Goal: Task Accomplishment & Management: Manage account settings

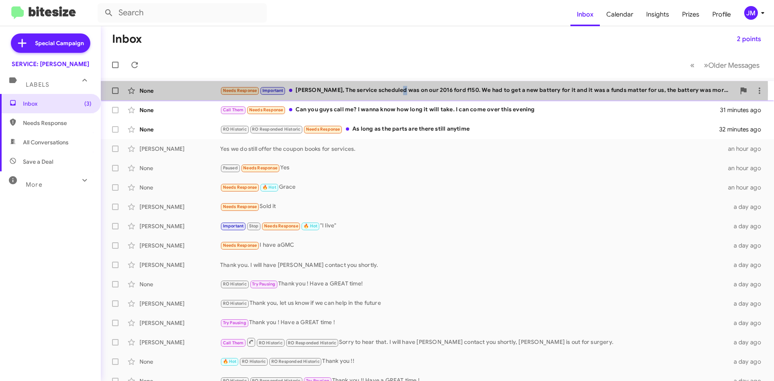
click at [396, 93] on div "Needs Response Important [PERSON_NAME], The service scheduled was on our 2016 f…" at bounding box center [477, 90] width 515 height 9
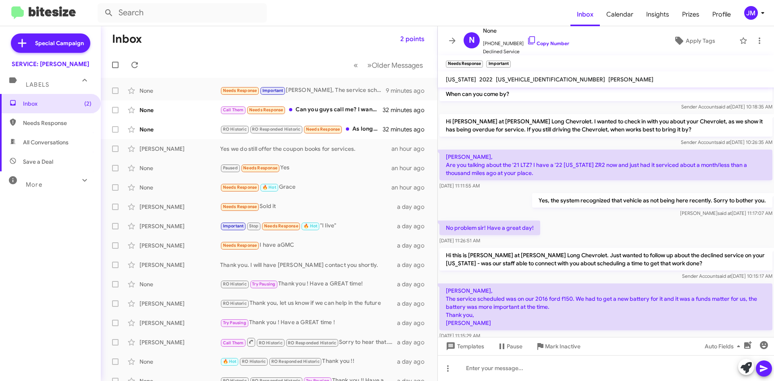
scroll to position [147, 0]
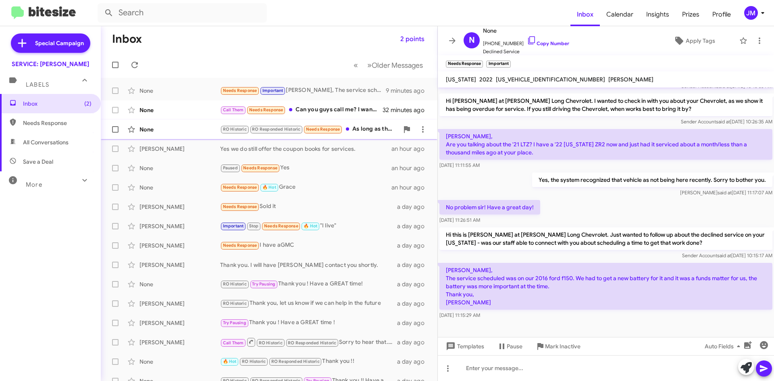
click at [361, 132] on div "RO Historic RO Responded Historic Needs Response As long as the parts are there…" at bounding box center [309, 128] width 178 height 9
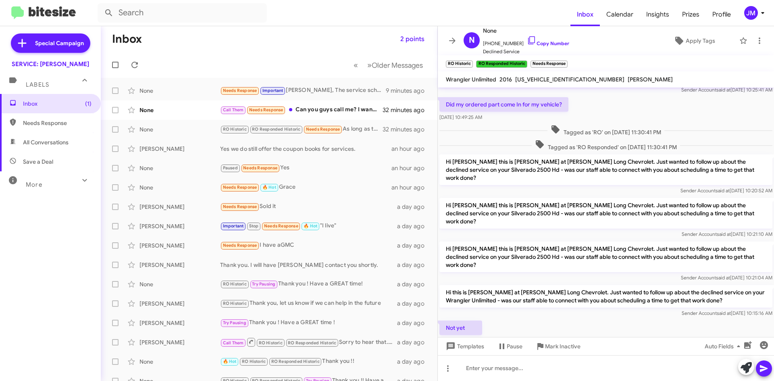
scroll to position [130, 0]
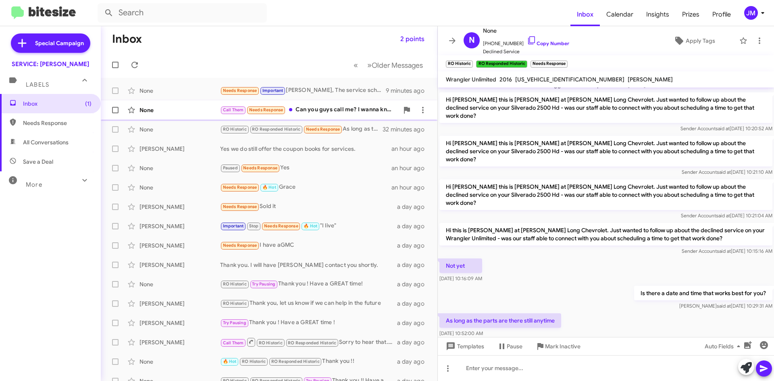
click at [306, 110] on div "Call Them Needs Response Can you guys call me? I wanna know how long it will ta…" at bounding box center [309, 109] width 178 height 9
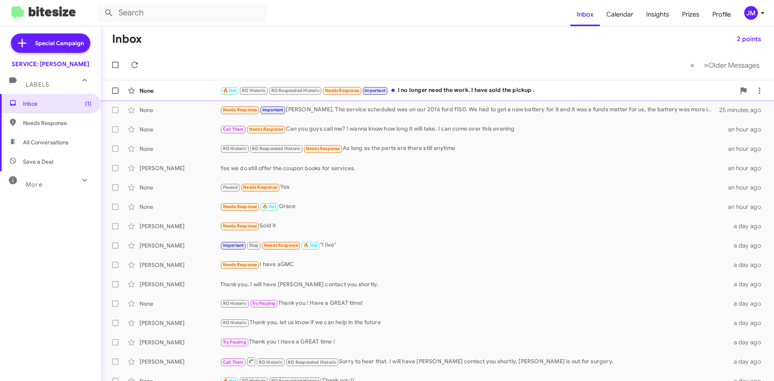
click at [523, 93] on div "🔥 Hot RO Historic RO Responded Historic Needs Response Important I no longer ne…" at bounding box center [477, 90] width 515 height 9
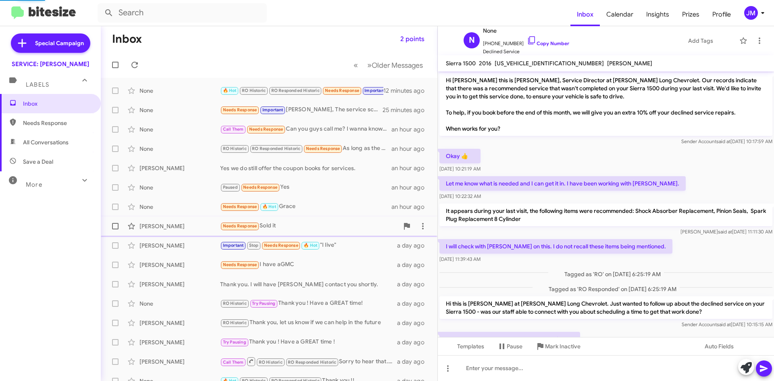
scroll to position [39, 0]
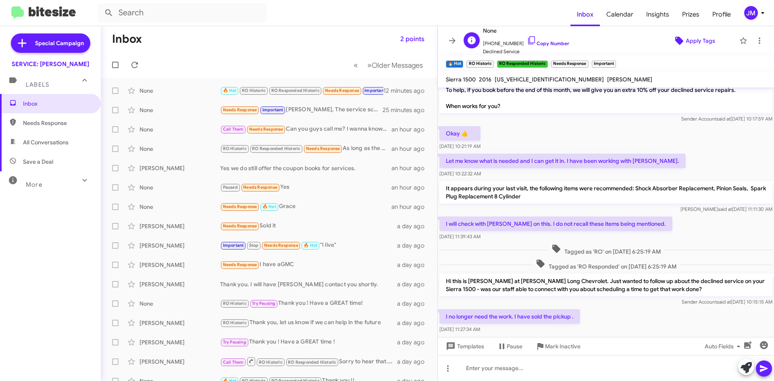
click at [691, 44] on span "Apply Tags" at bounding box center [699, 40] width 29 height 15
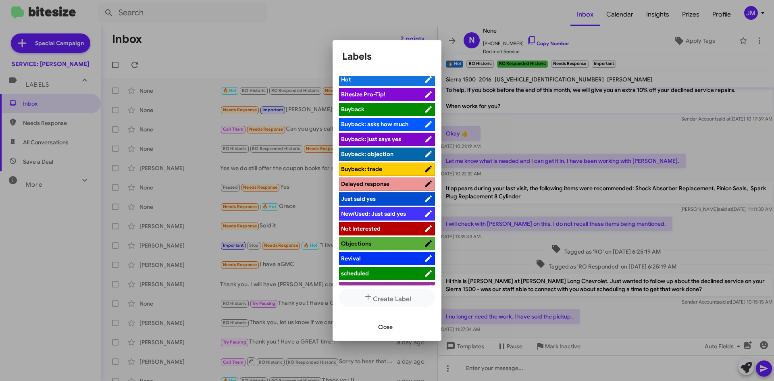
scroll to position [0, 0]
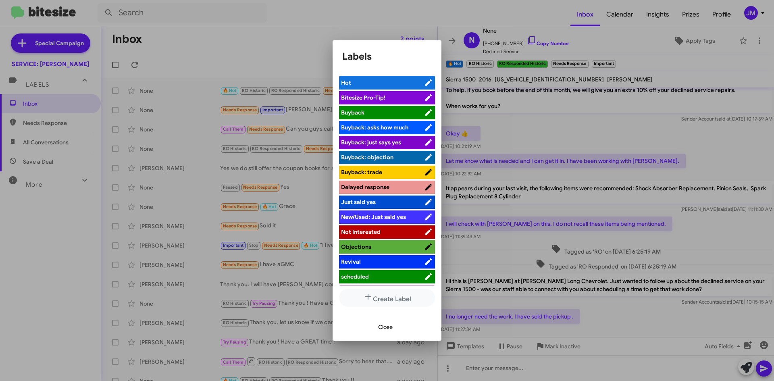
click at [379, 326] on span "Close" at bounding box center [385, 326] width 15 height 15
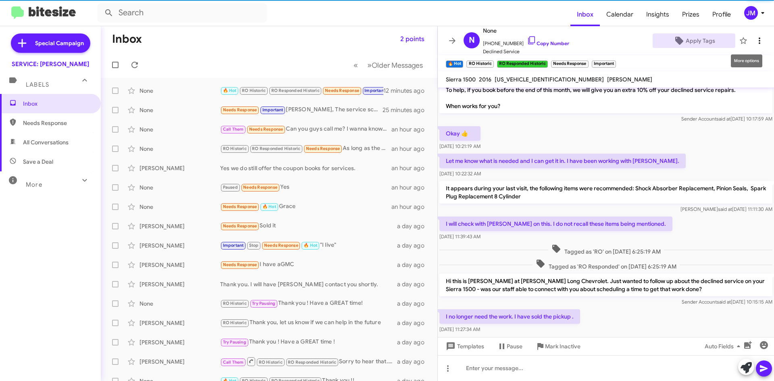
click at [754, 42] on icon at bounding box center [759, 41] width 10 height 10
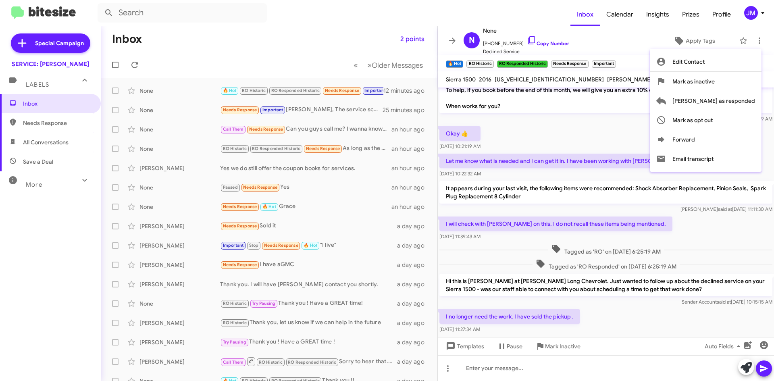
click at [654, 72] on div at bounding box center [387, 190] width 774 height 381
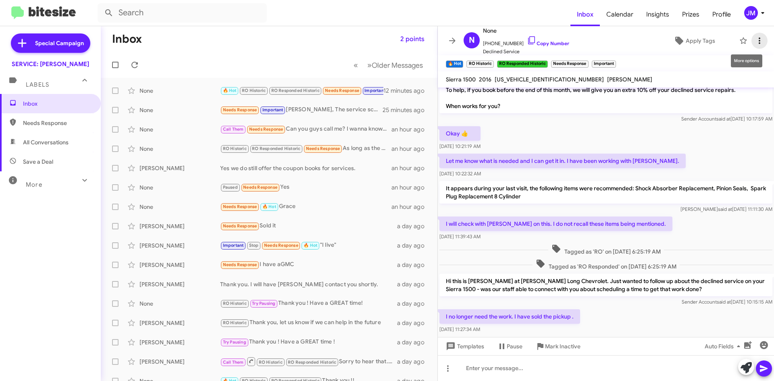
click at [754, 43] on icon at bounding box center [759, 41] width 10 height 10
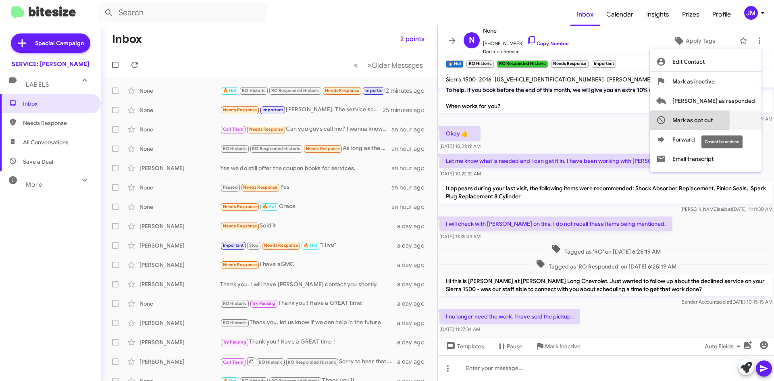
click at [712, 120] on span "Mark as opt out" at bounding box center [692, 119] width 40 height 19
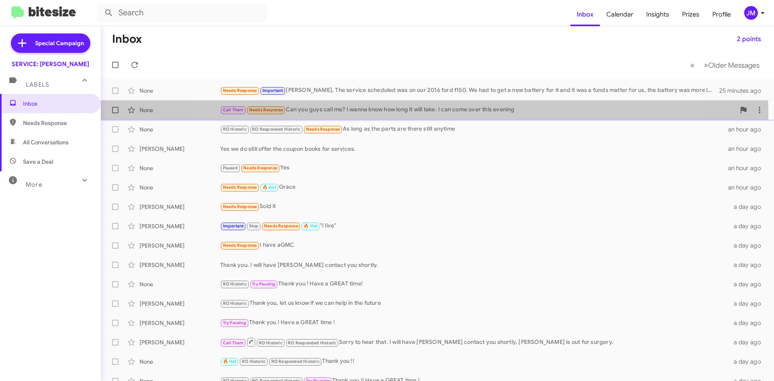
click at [429, 113] on div "Call Them Needs Response Can you guys call me? I wanna know how long it will ta…" at bounding box center [477, 109] width 515 height 9
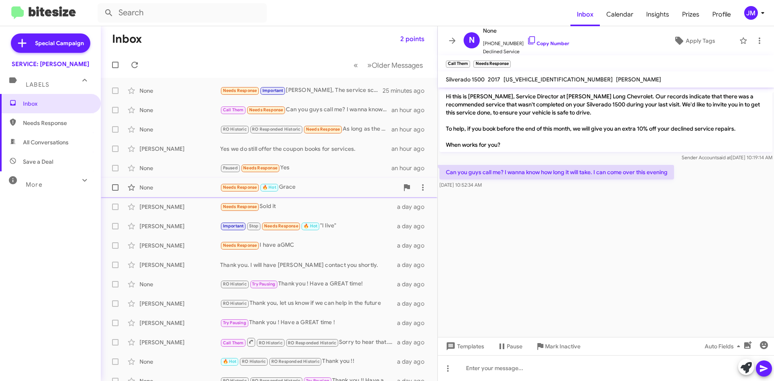
click at [321, 187] on div "Needs Response 🔥 Hot Grace" at bounding box center [309, 186] width 178 height 9
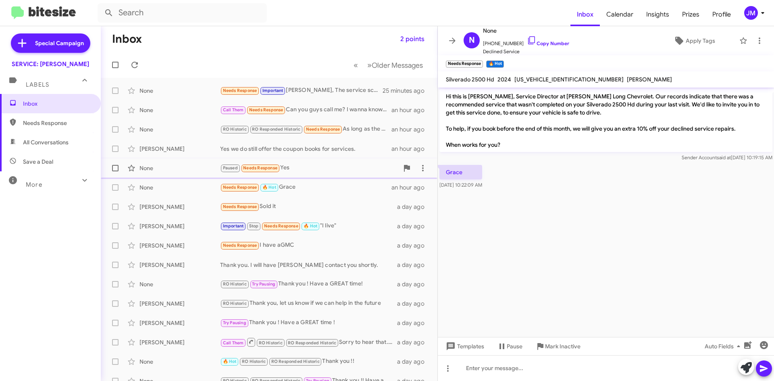
click at [332, 171] on div "Paused Needs Response Yes" at bounding box center [309, 167] width 178 height 9
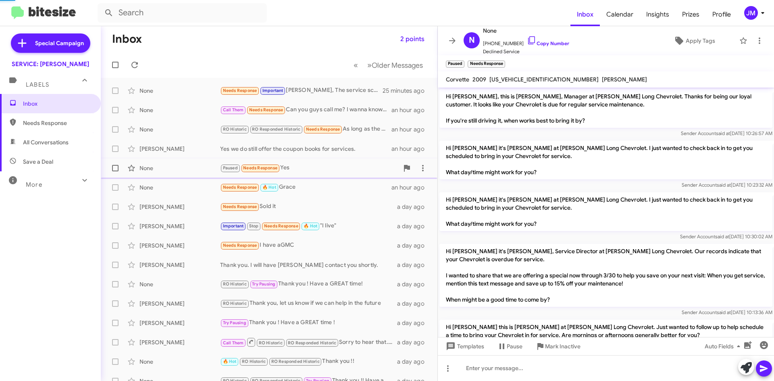
scroll to position [337, 0]
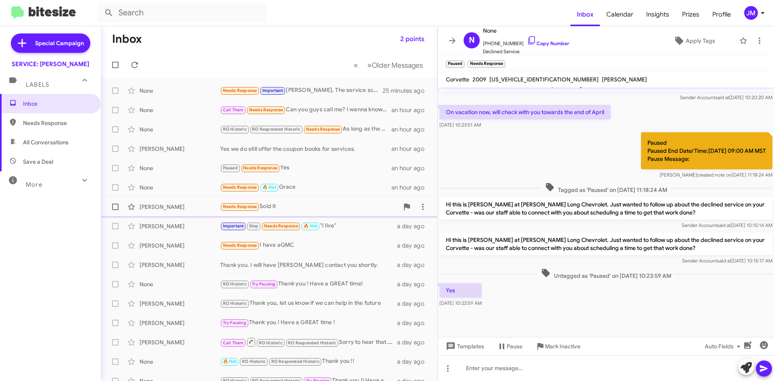
click at [328, 205] on div "Needs Response Sold it" at bounding box center [309, 206] width 178 height 9
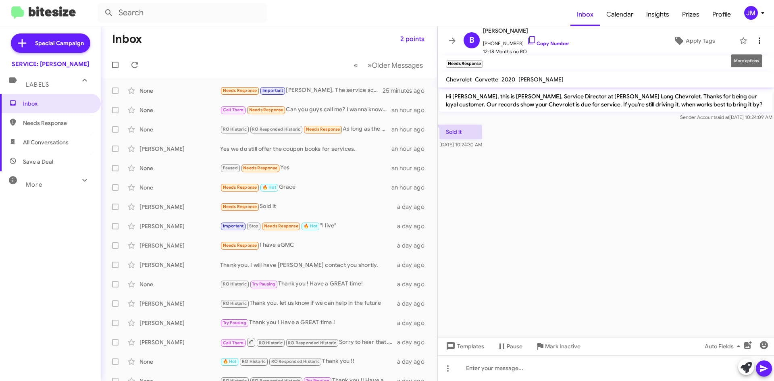
click at [757, 39] on icon at bounding box center [759, 41] width 10 height 10
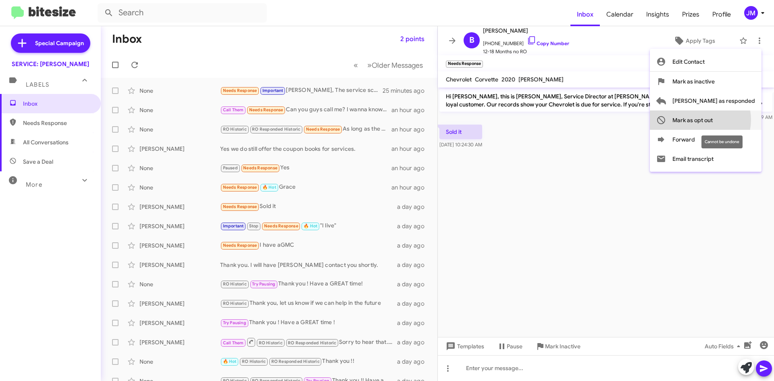
click at [712, 120] on span "Mark as opt out" at bounding box center [692, 119] width 40 height 19
